Goal: Check status: Check status

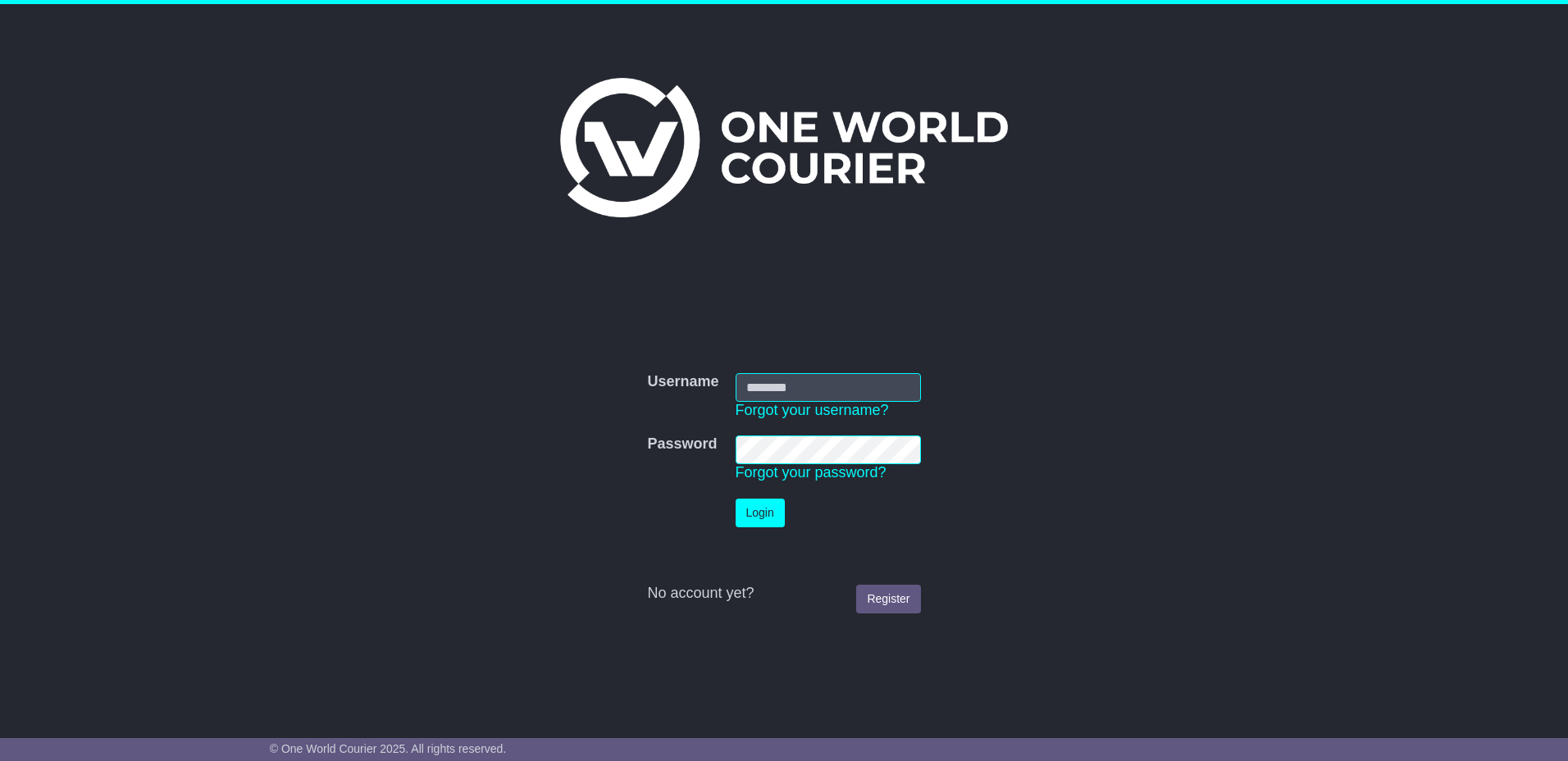
type input "*********"
click at [763, 521] on button "Login" at bounding box center [760, 513] width 50 height 29
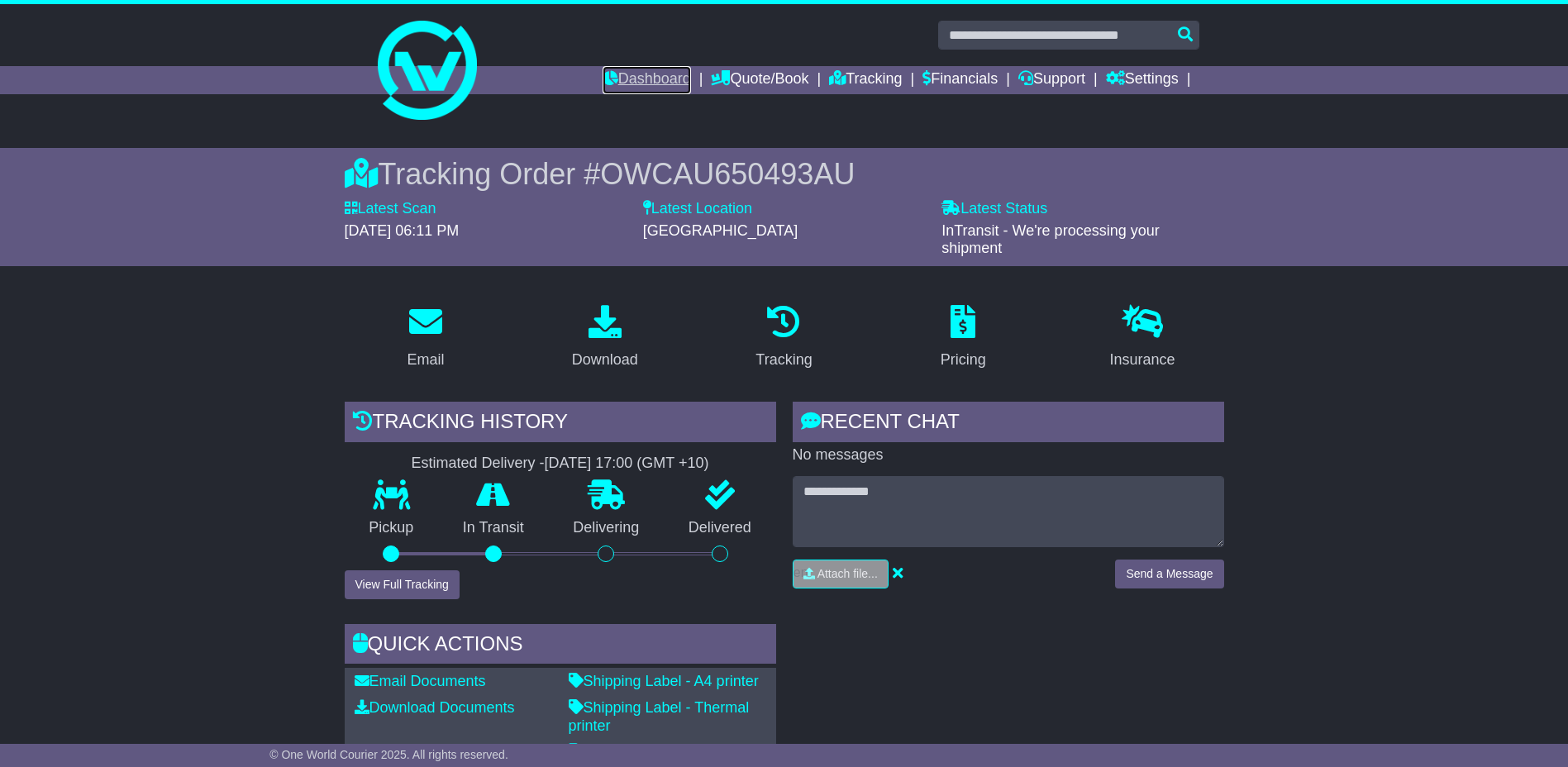
click at [621, 77] on link "Dashboard" at bounding box center [647, 80] width 89 height 28
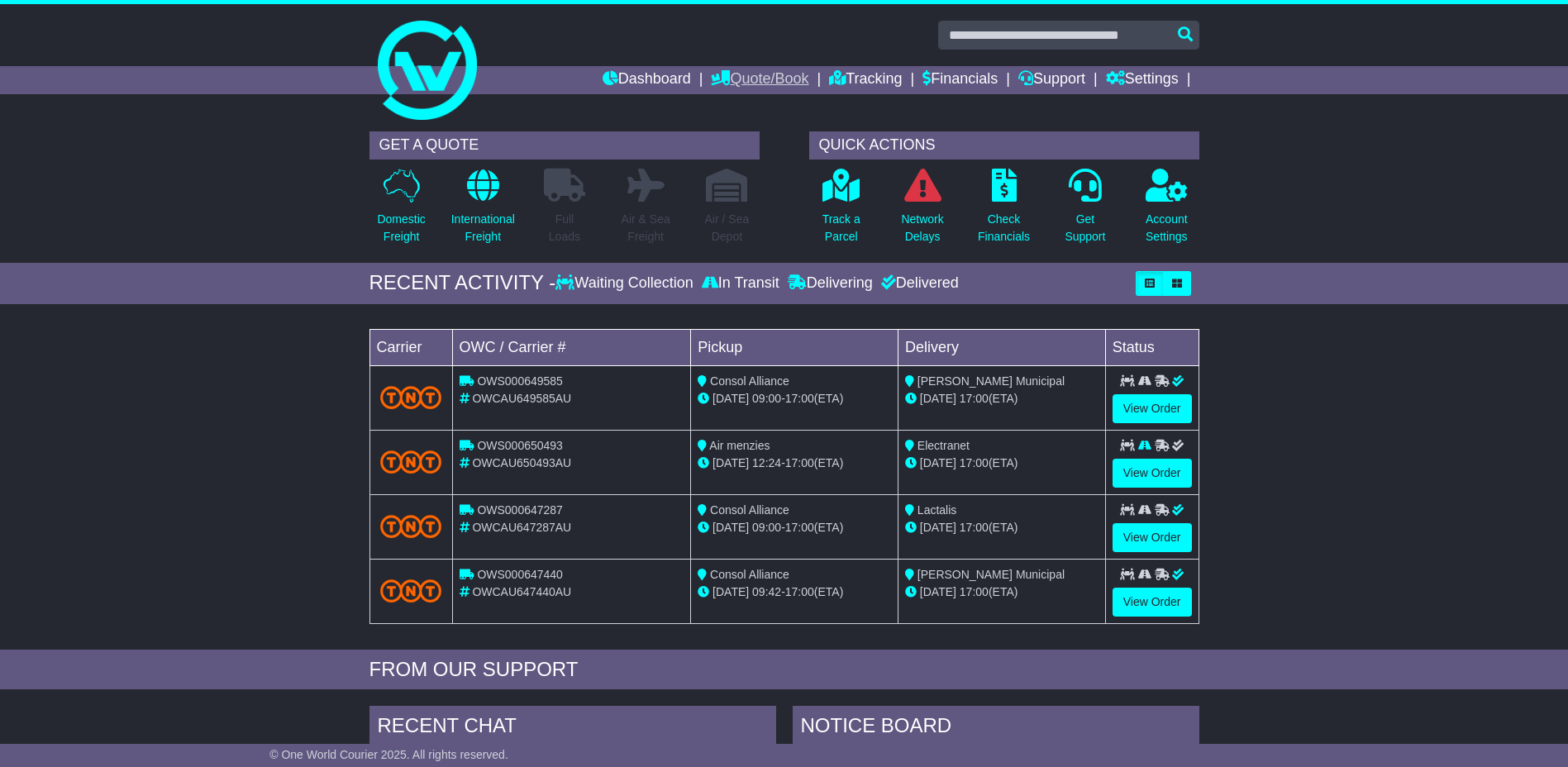
click at [732, 78] on link "Quote/Book" at bounding box center [760, 80] width 98 height 28
click at [744, 141] on link "Saved Quotes" at bounding box center [777, 144] width 131 height 18
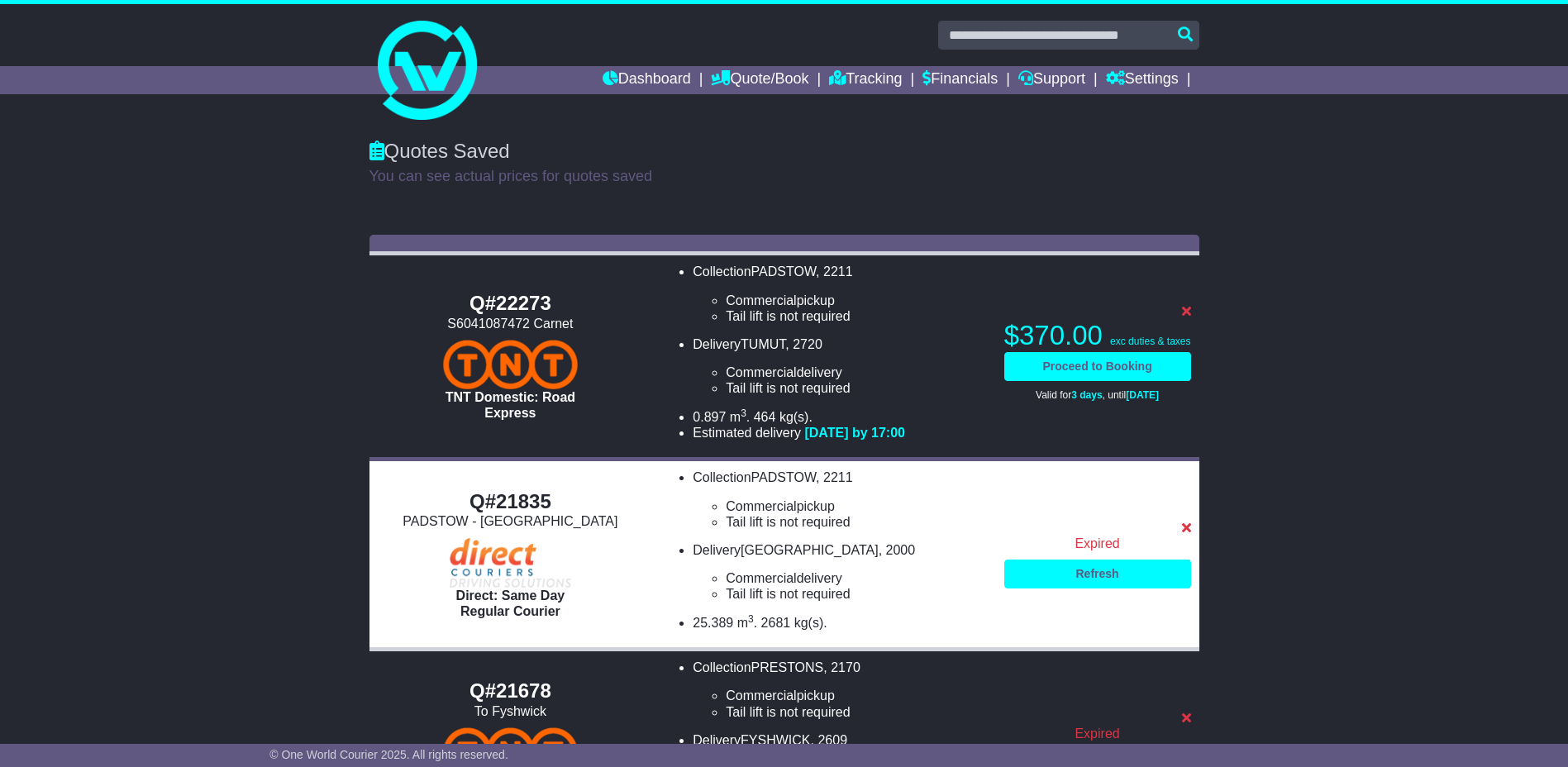
drag, startPoint x: 1006, startPoint y: 329, endPoint x: 1099, endPoint y: 335, distance: 93.2
click at [1101, 335] on tr "Q#22273 S6041087472 Carnet TNT Domestic: Road Express Collection PADSTOW , 2211…" at bounding box center [784, 356] width 830 height 206
click at [1384, 326] on div "Q#22273 S6041087472 Carnet TNT Domestic: Road Express Collection PADSTOW , 2211…" at bounding box center [784, 731] width 1568 height 1009
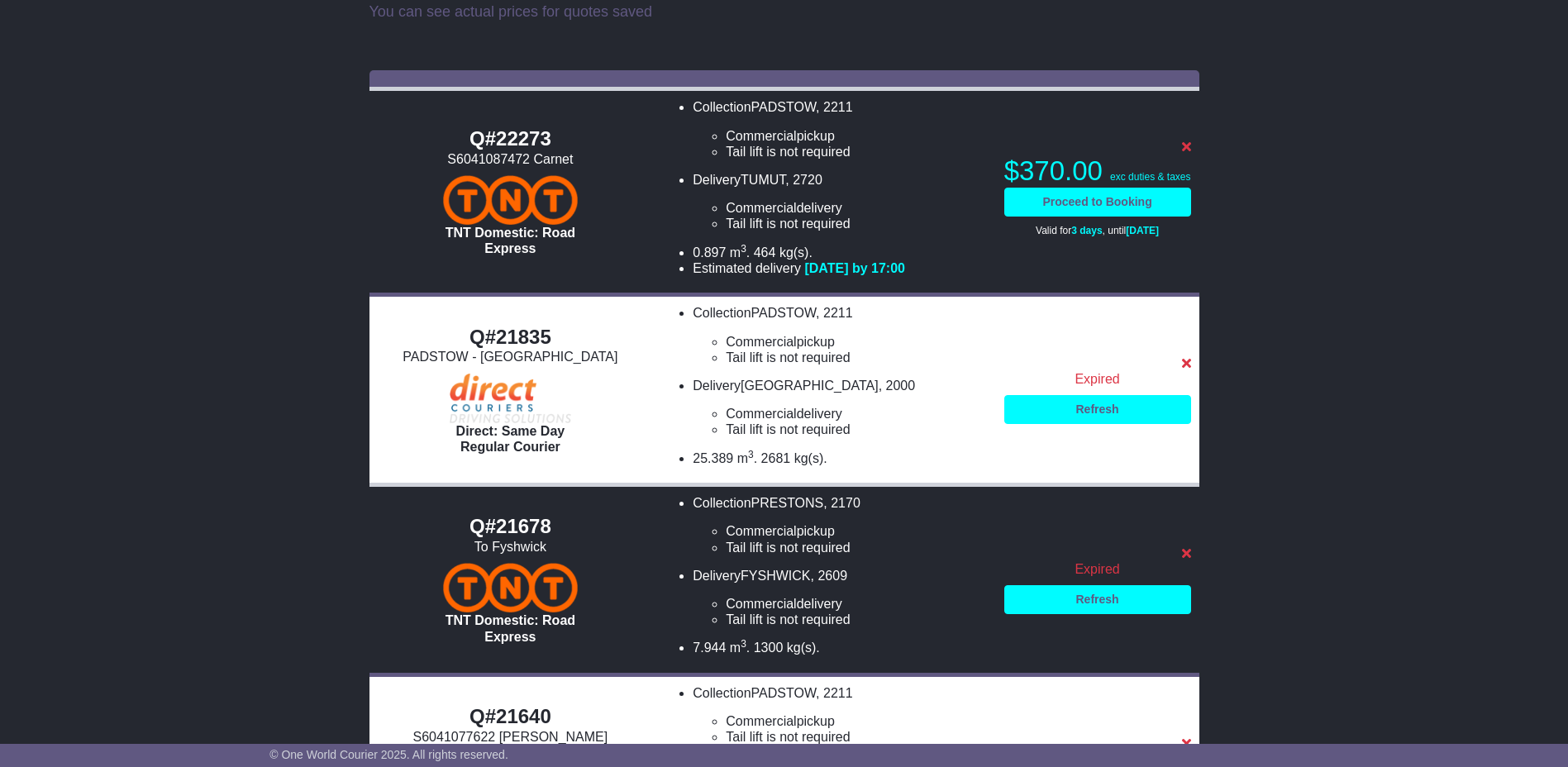
click at [1387, 350] on div "Q#22273 S6041087472 Carnet TNT Domestic: Road Express Collection PADSTOW , 2211…" at bounding box center [784, 566] width 1568 height 1009
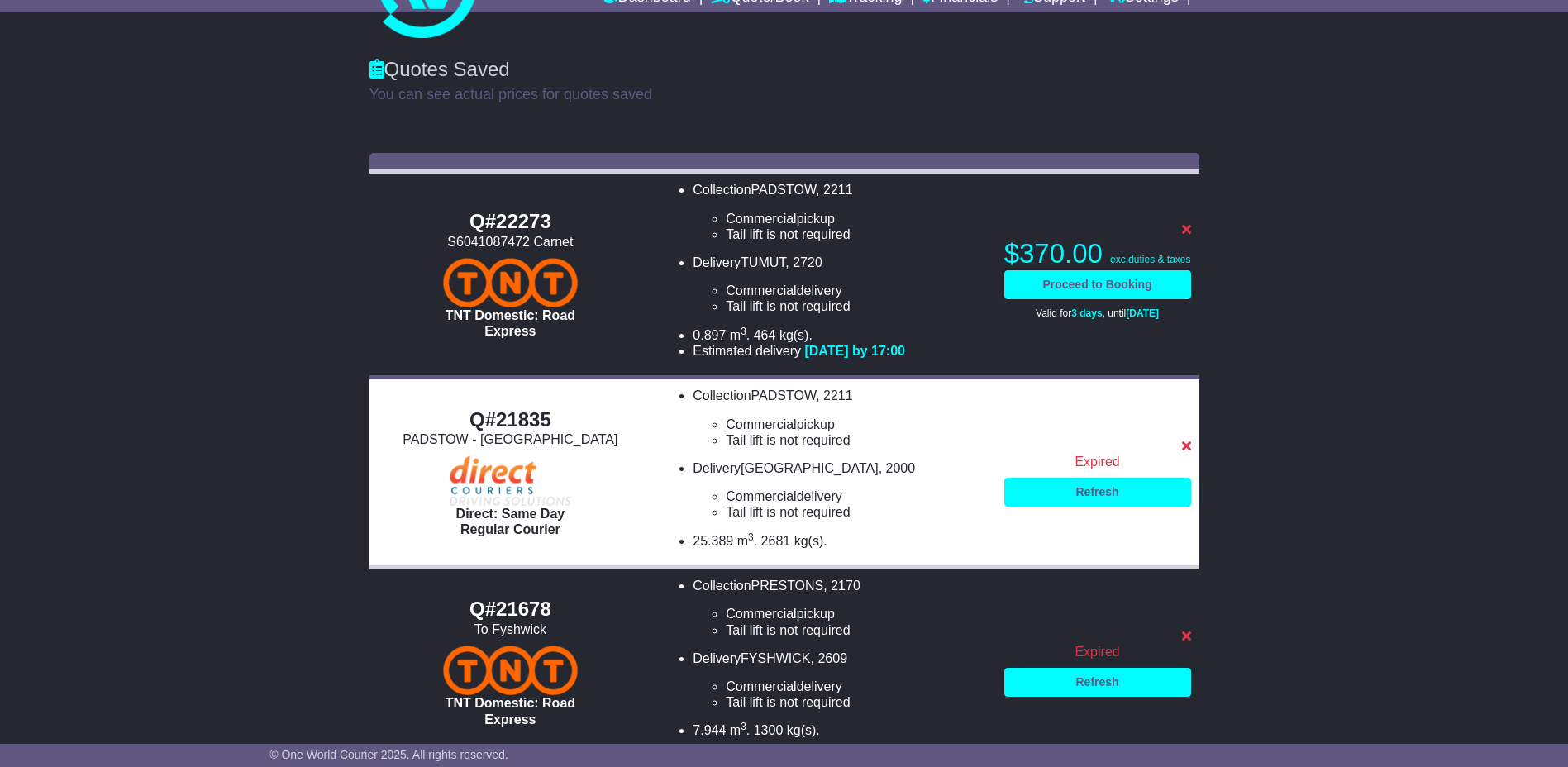
click at [463, 242] on div "S6041087472 Carnet" at bounding box center [510, 241] width 266 height 15
